Goal: Task Accomplishment & Management: Use online tool/utility

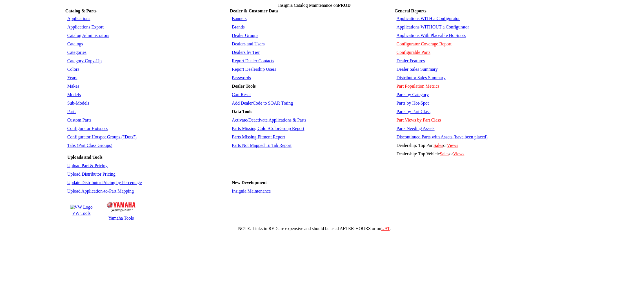
drag, startPoint x: 0, startPoint y: 0, endPoint x: 84, endPoint y: 224, distance: 238.8
click at [84, 216] on td "VW Tools" at bounding box center [81, 213] width 23 height 6
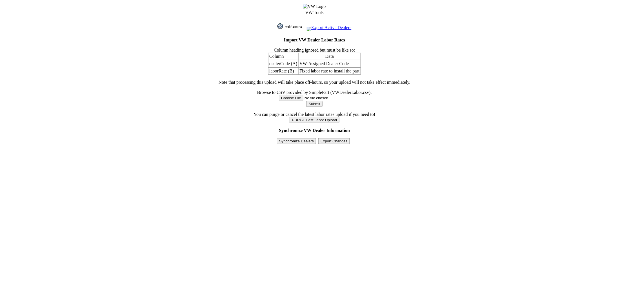
click at [292, 144] on input "Synchronize Dealers" at bounding box center [296, 141] width 39 height 6
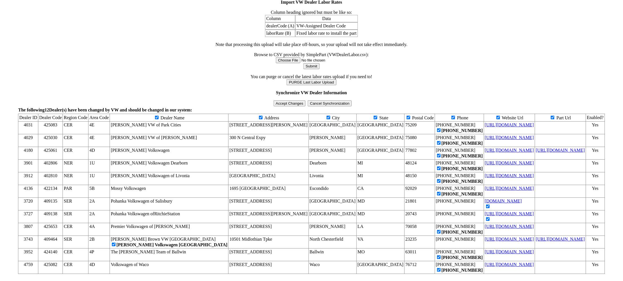
scroll to position [66, 0]
click at [294, 100] on input "Accept Changes" at bounding box center [290, 103] width 32 height 6
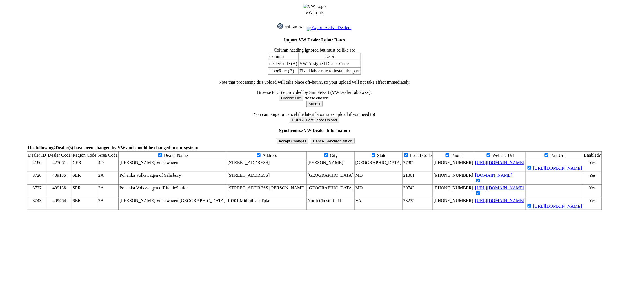
click at [281, 144] on input "Accept Changes" at bounding box center [293, 141] width 32 height 6
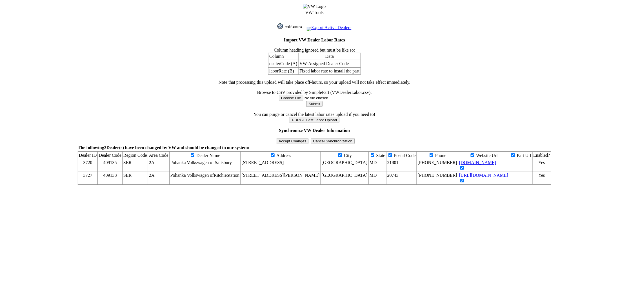
click at [281, 144] on input "Accept Changes" at bounding box center [293, 141] width 32 height 6
click at [325, 28] on link "Export Active Dealers" at bounding box center [329, 27] width 45 height 5
